Goal: Navigation & Orientation: Find specific page/section

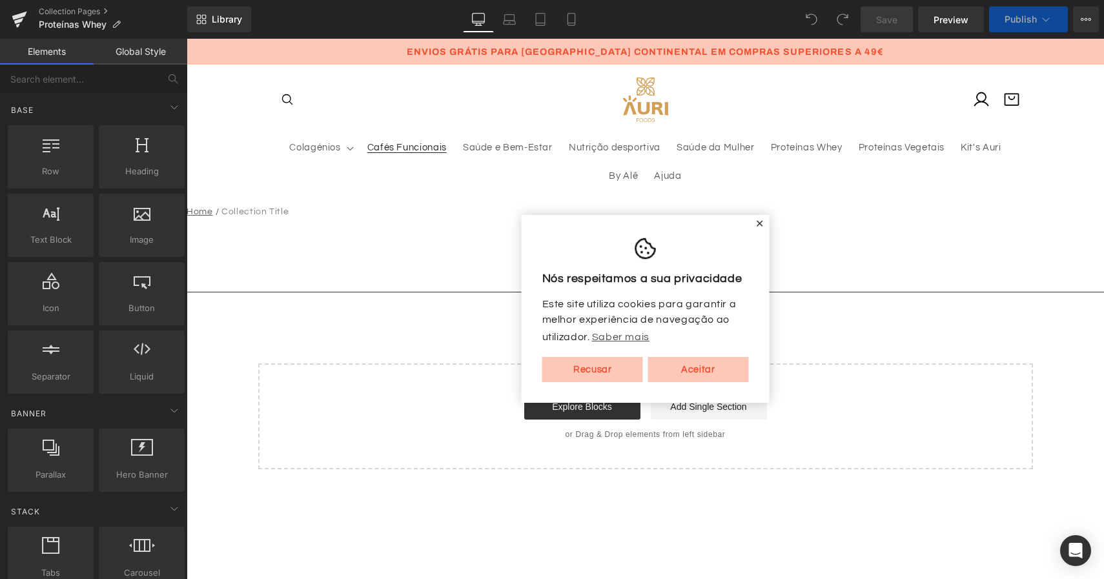
click at [406, 146] on span "Cafés Funcionais" at bounding box center [406, 148] width 79 height 12
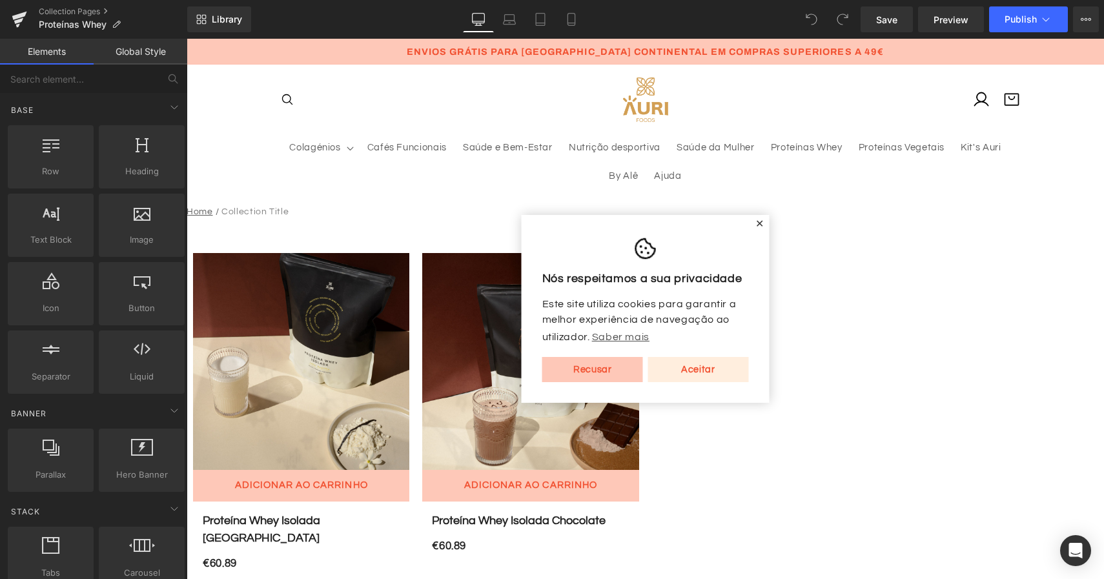
click at [683, 377] on link "Aceitar" at bounding box center [698, 370] width 101 height 26
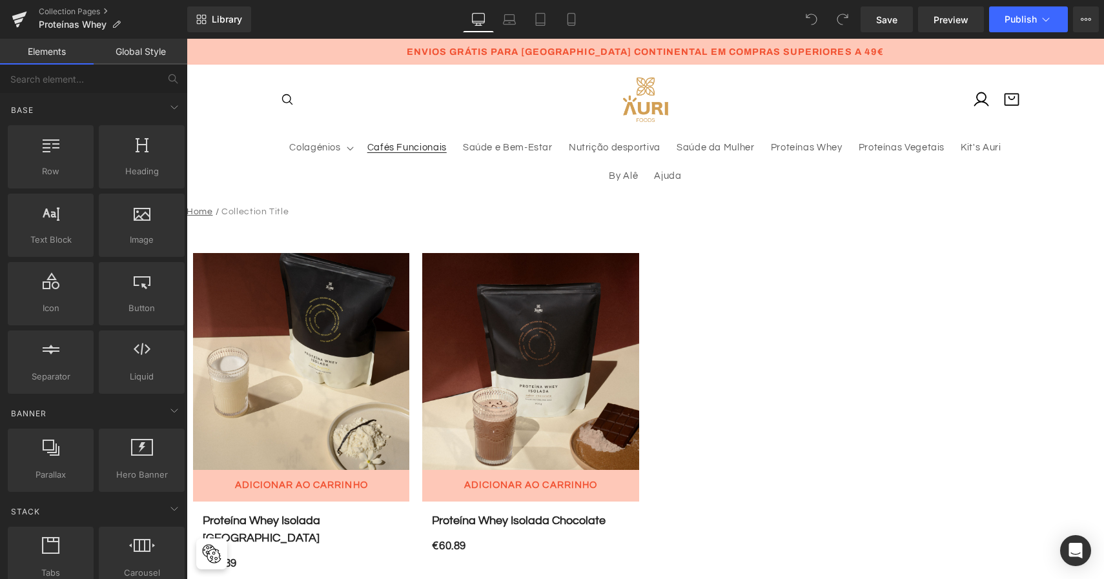
click at [401, 149] on span "Cafés Funcionais" at bounding box center [406, 148] width 79 height 12
click at [653, 113] on img at bounding box center [645, 99] width 45 height 44
click at [406, 146] on span "Cafés Funcionais" at bounding box center [406, 148] width 79 height 12
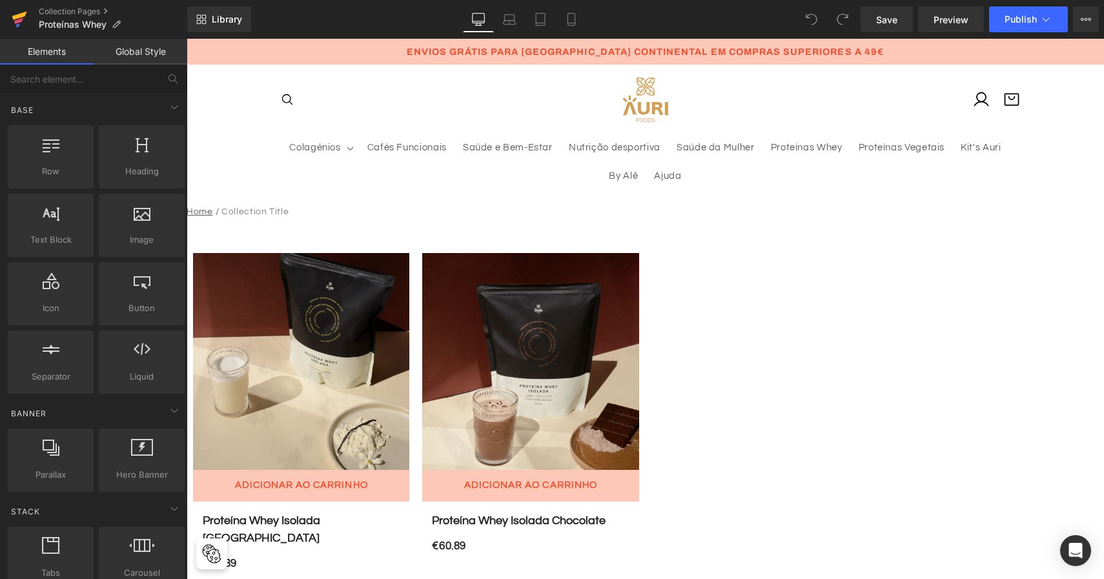
click at [19, 21] on icon at bounding box center [18, 21] width 9 height 6
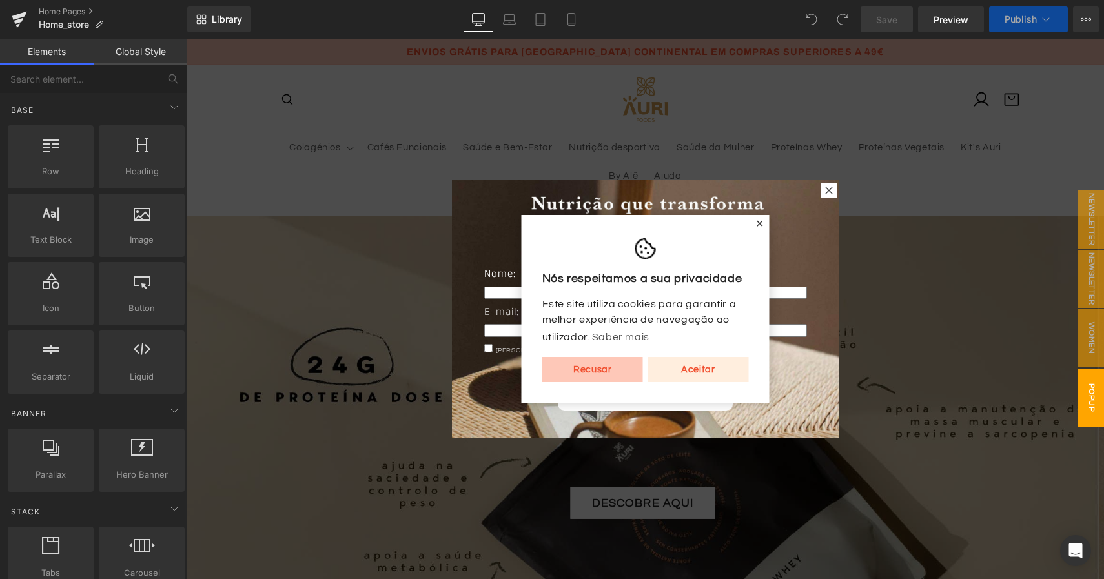
click at [701, 369] on link "Aceitar" at bounding box center [698, 370] width 101 height 26
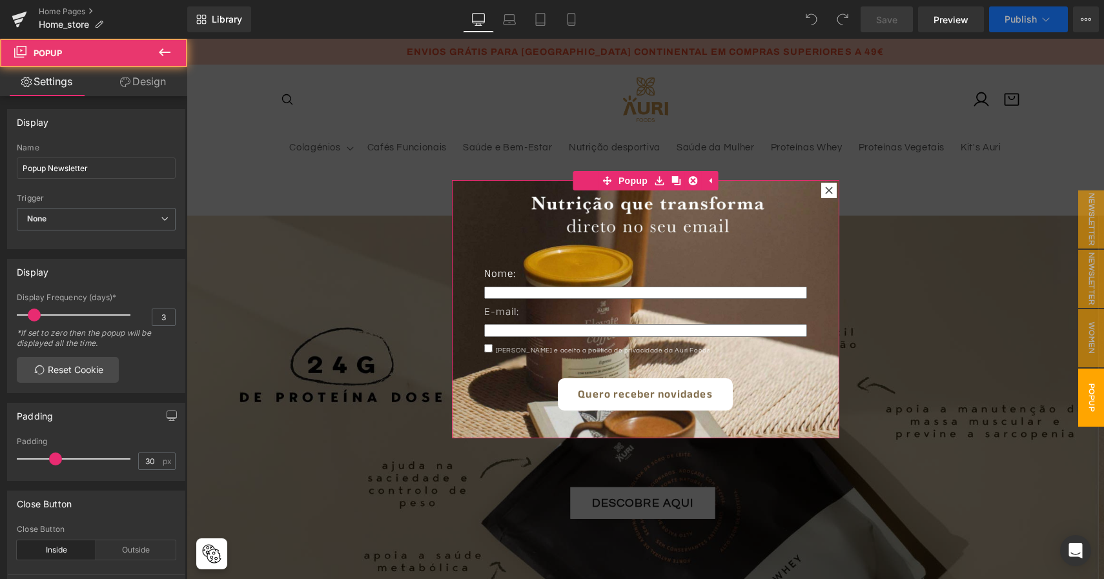
click at [826, 191] on icon at bounding box center [828, 190] width 7 height 7
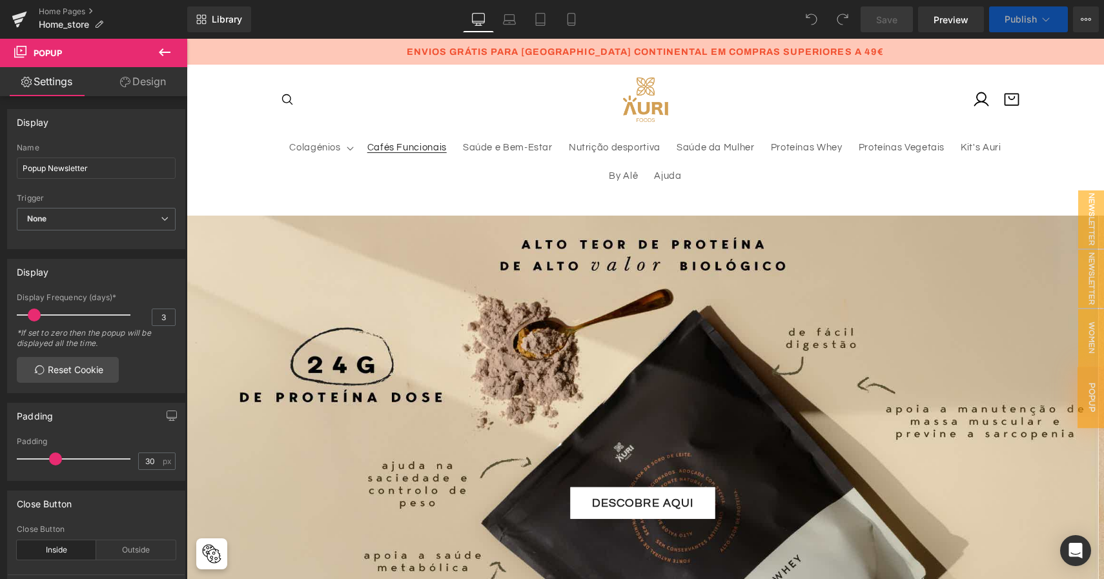
click at [411, 152] on span "Cafés Funcionais" at bounding box center [406, 148] width 79 height 12
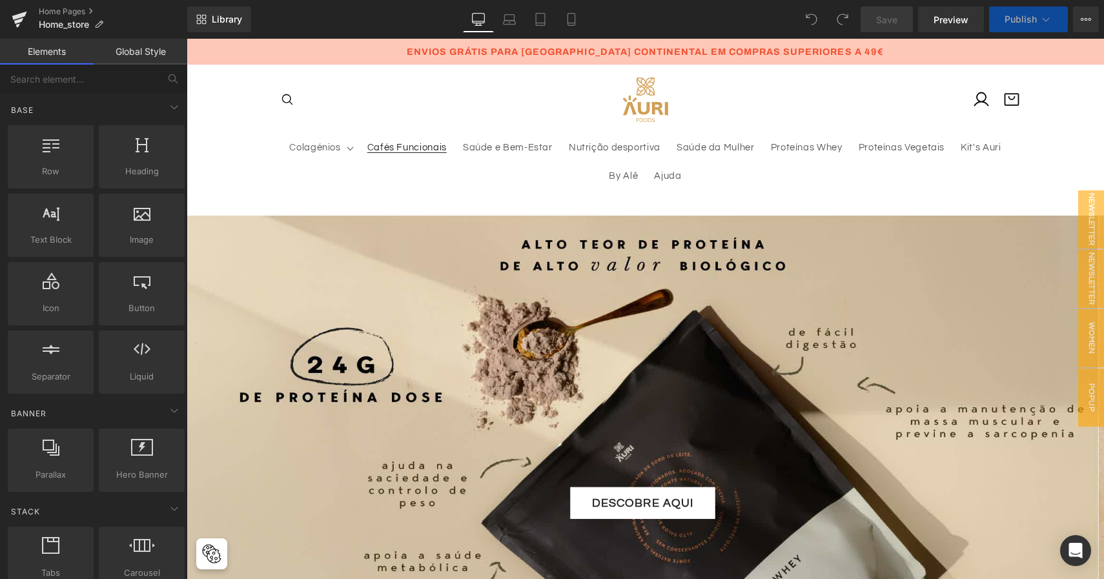
click at [411, 152] on span "Cafés Funcionais" at bounding box center [406, 148] width 79 height 12
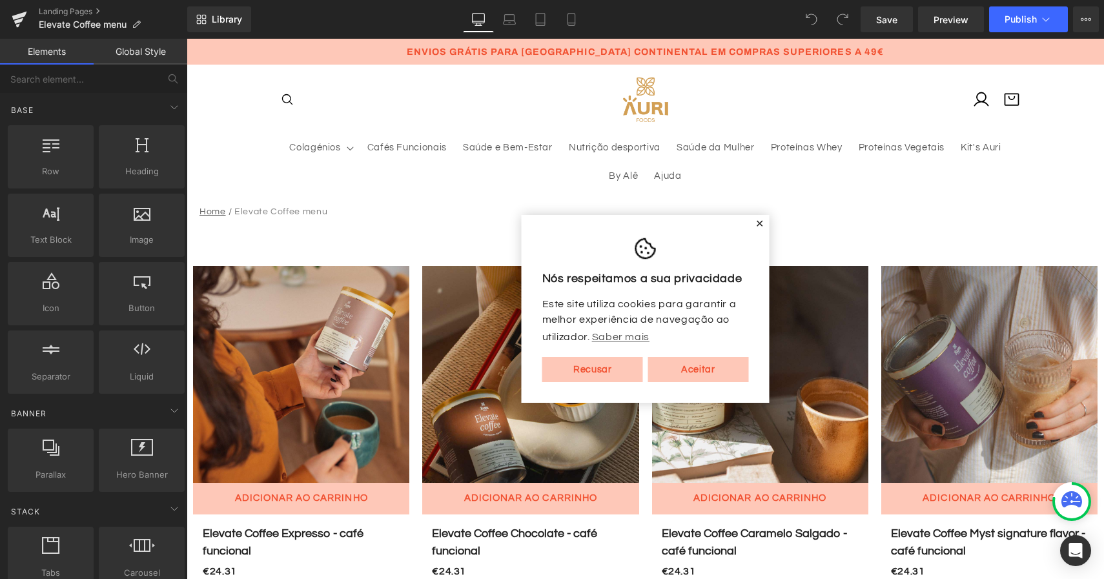
click at [759, 220] on span "✕" at bounding box center [759, 224] width 9 height 8
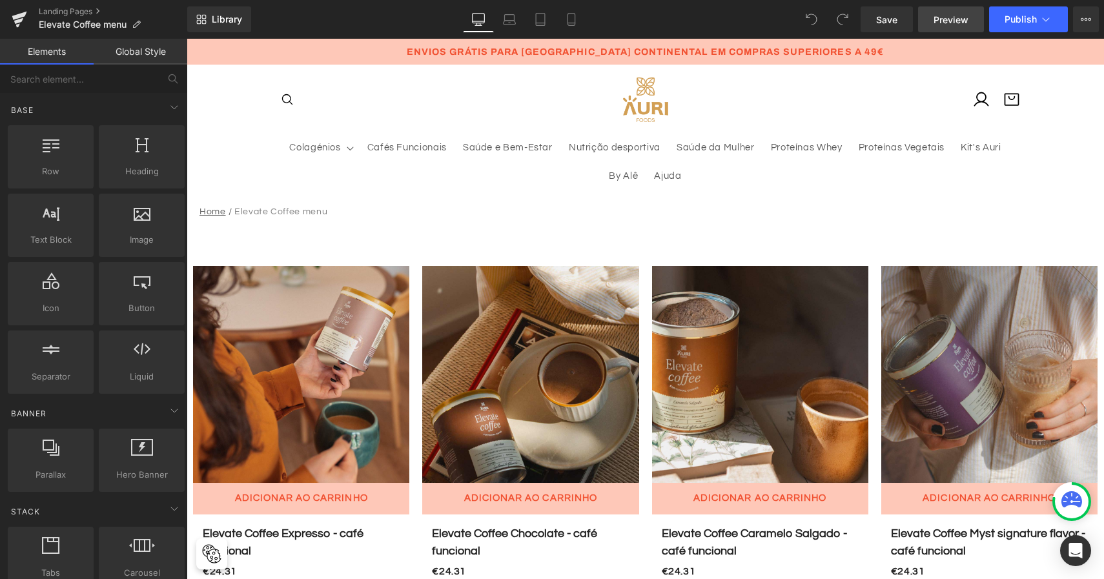
click at [954, 13] on span "Preview" at bounding box center [951, 20] width 35 height 14
click at [1089, 17] on icon at bounding box center [1086, 19] width 10 height 10
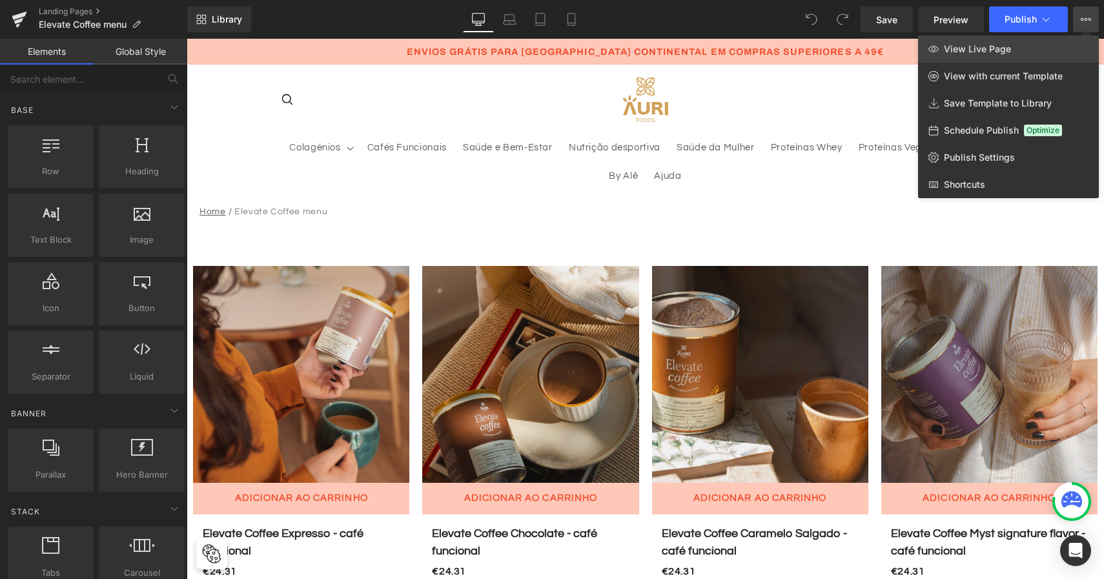
click at [1071, 38] on link "View Live Page" at bounding box center [1008, 49] width 181 height 27
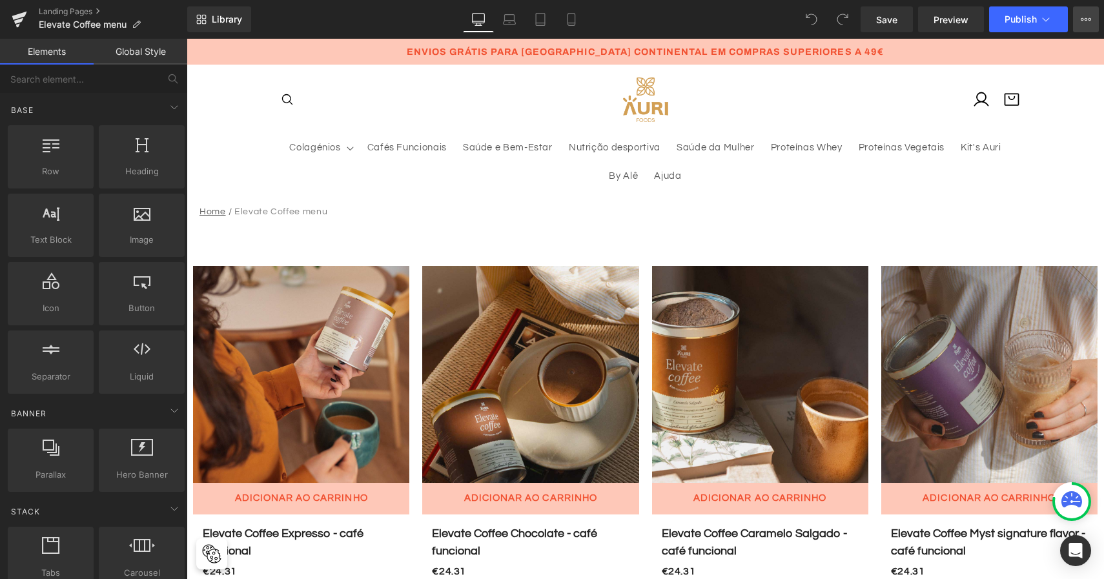
click at [1084, 21] on icon at bounding box center [1086, 19] width 10 height 10
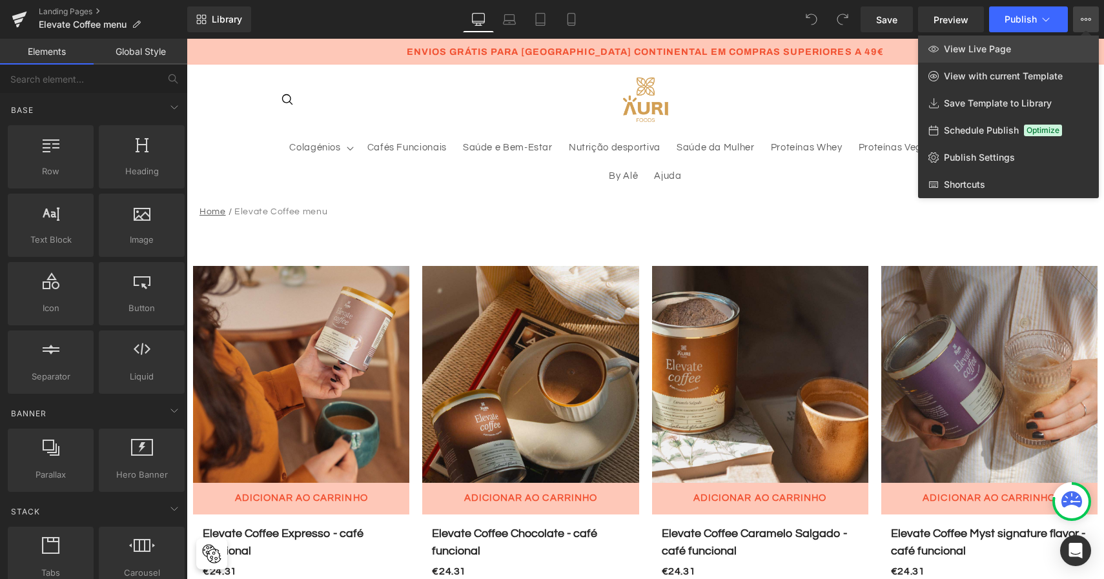
click at [1042, 46] on link "View Live Page" at bounding box center [1008, 49] width 181 height 27
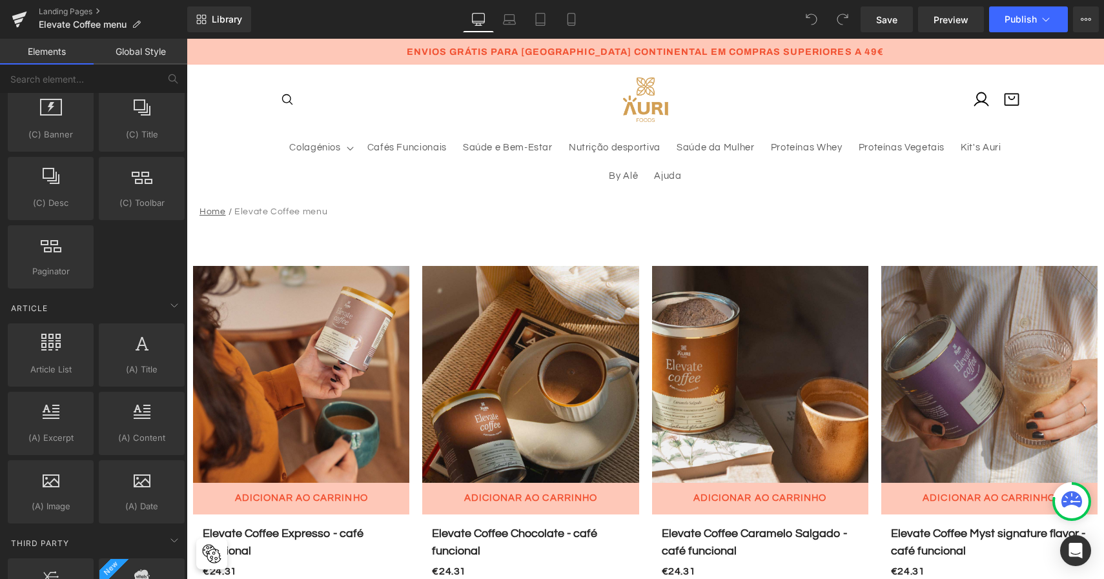
scroll to position [2347, 0]
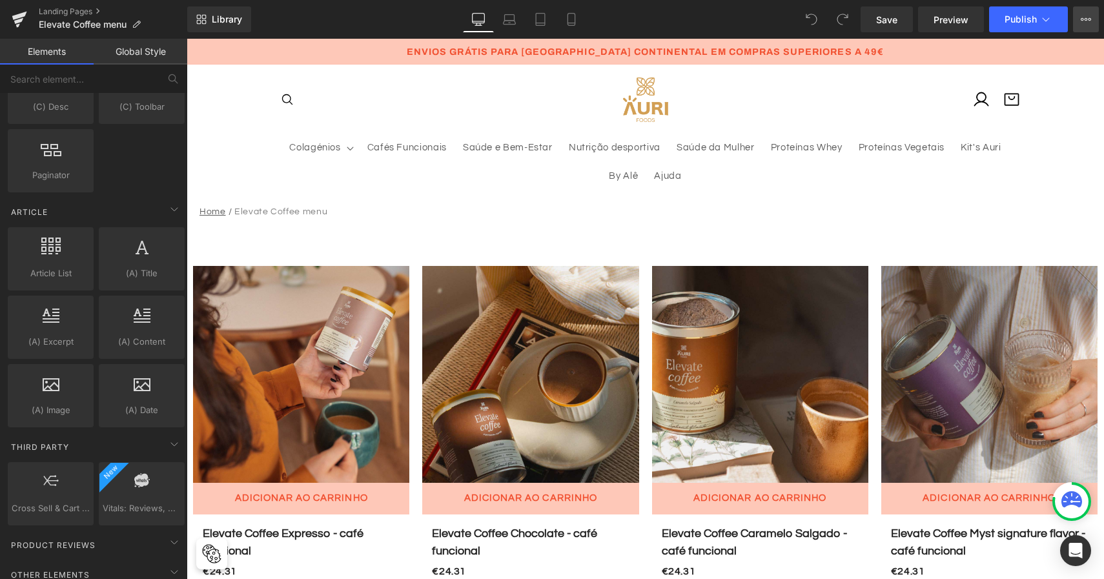
click at [1093, 22] on button "View Live Page View with current Template Save Template to Library Schedule Pub…" at bounding box center [1086, 19] width 26 height 26
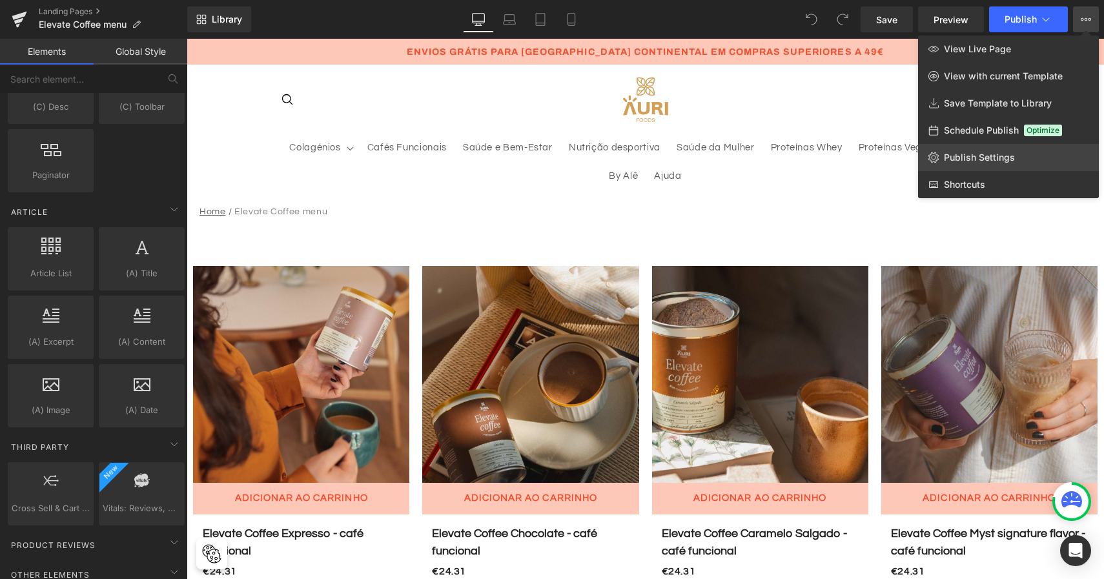
click at [967, 158] on span "Publish Settings" at bounding box center [979, 158] width 71 height 12
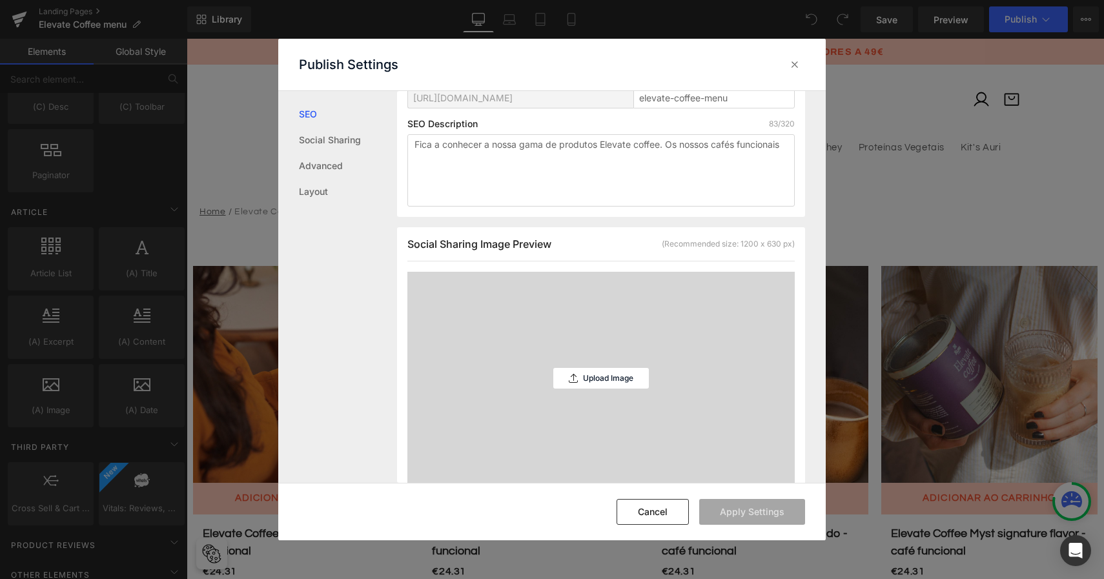
scroll to position [203, 0]
click at [644, 514] on button "Cancel" at bounding box center [653, 512] width 72 height 26
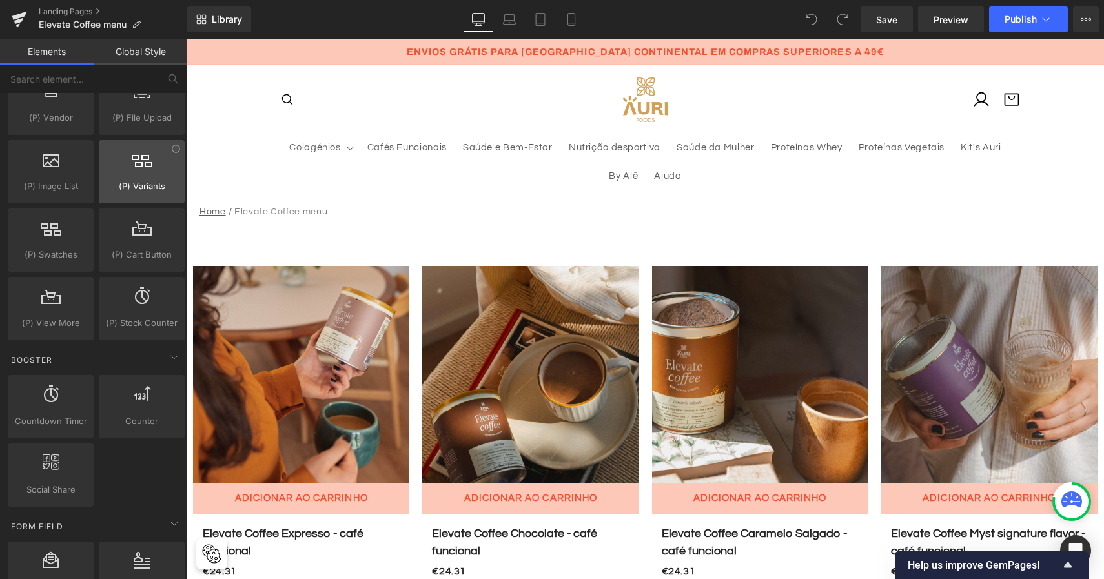
scroll to position [1468, 0]
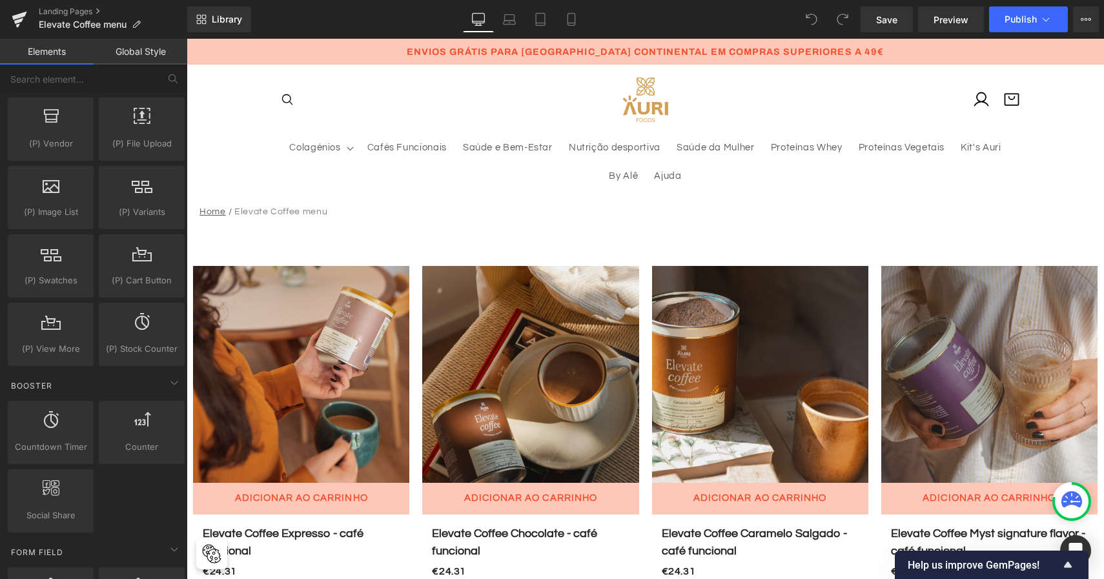
click at [1004, 97] on icon at bounding box center [1011, 100] width 15 height 12
click at [62, 12] on link "Landing Pages" at bounding box center [113, 11] width 149 height 10
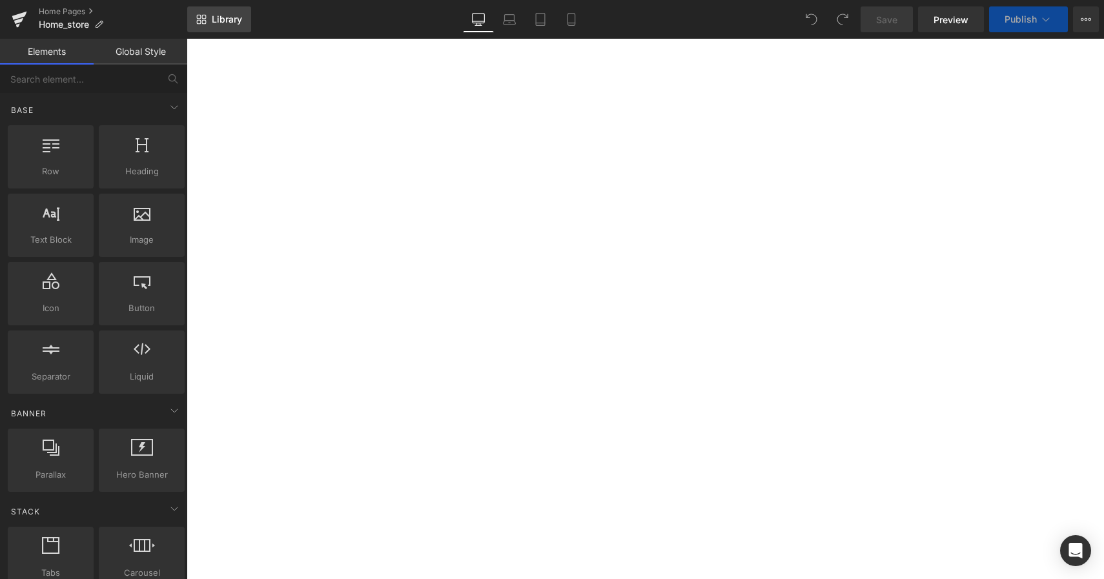
click at [225, 22] on span "Library" at bounding box center [227, 20] width 30 height 12
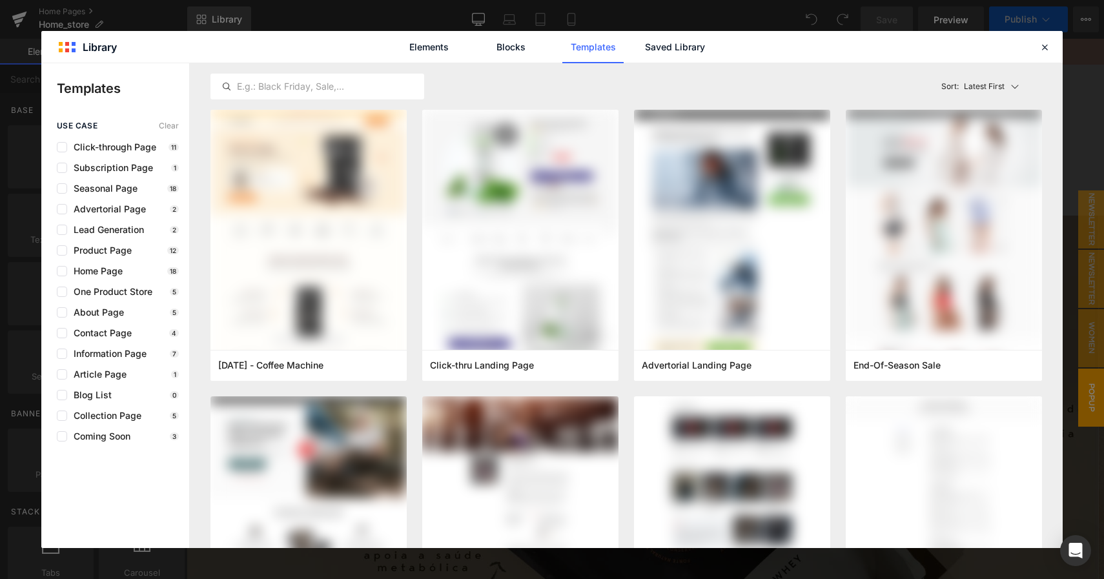
click at [821, 188] on div at bounding box center [732, 230] width 196 height 240
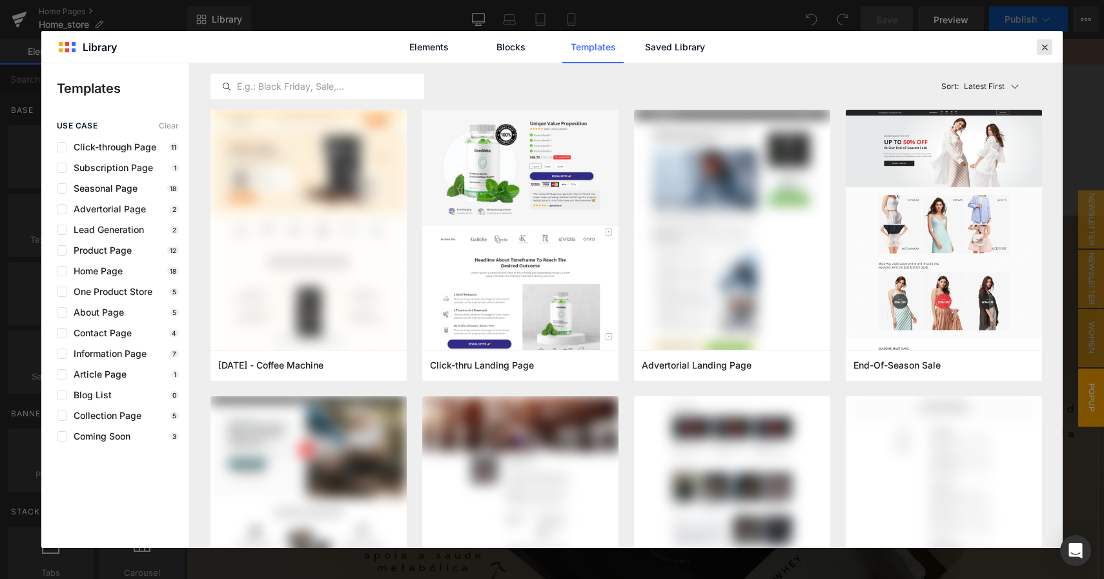
click at [1044, 45] on icon at bounding box center [1045, 47] width 12 height 12
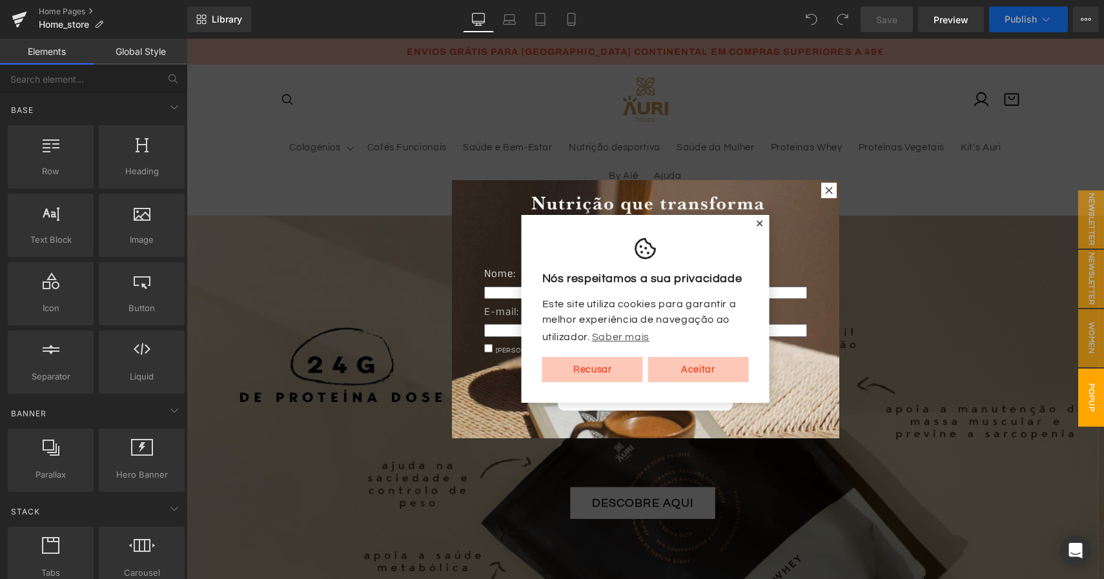
click at [829, 187] on icon at bounding box center [828, 190] width 7 height 7
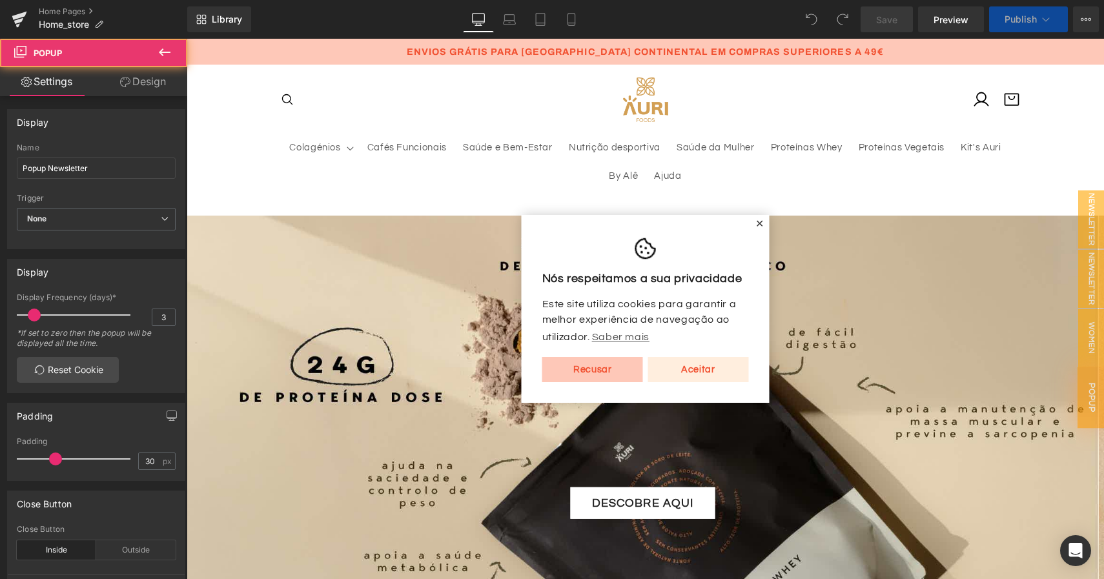
click at [704, 374] on link "Aceitar" at bounding box center [698, 370] width 101 height 26
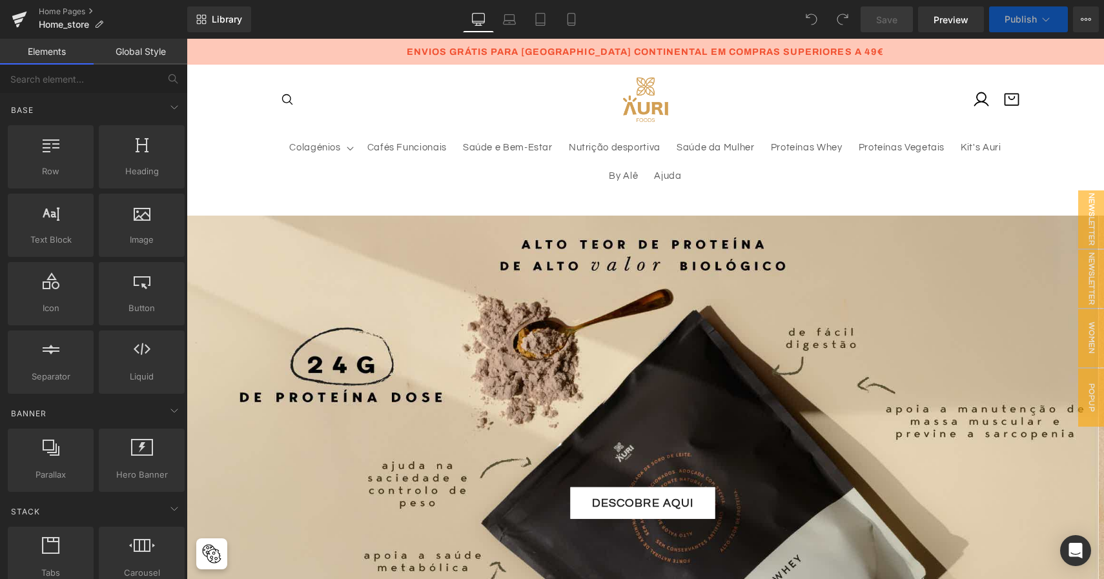
click at [1010, 96] on icon at bounding box center [1012, 99] width 18 height 18
click at [1014, 105] on icon at bounding box center [1011, 100] width 15 height 12
click at [1008, 99] on icon at bounding box center [1011, 100] width 15 height 12
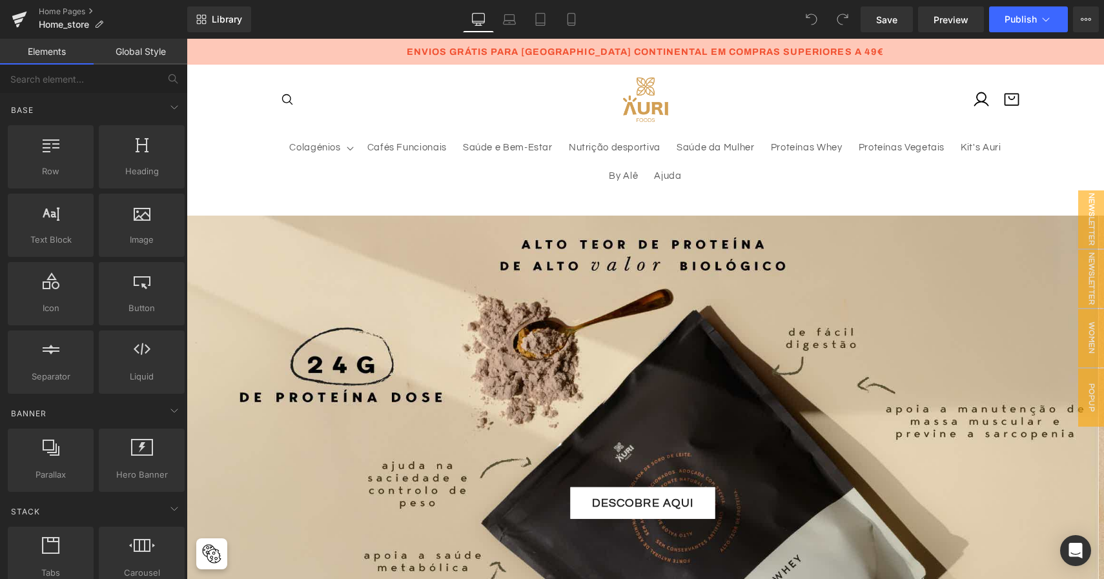
click at [1008, 99] on icon at bounding box center [1011, 100] width 15 height 12
click at [242, 19] on span "Library" at bounding box center [227, 20] width 30 height 12
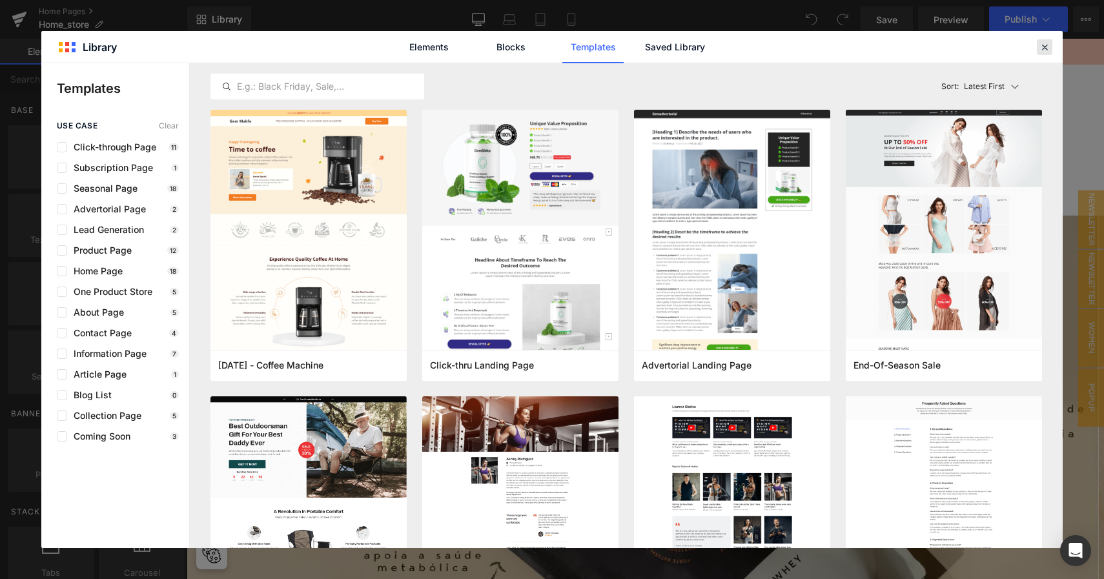
click at [1049, 53] on div at bounding box center [1044, 46] width 15 height 15
